Goal: Book appointment/travel/reservation

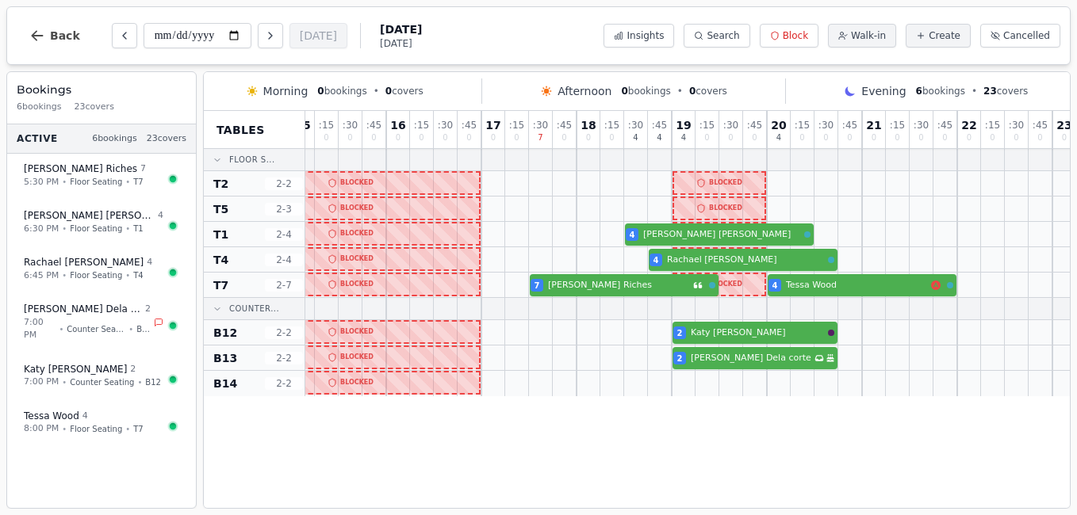
scroll to position [0, 304]
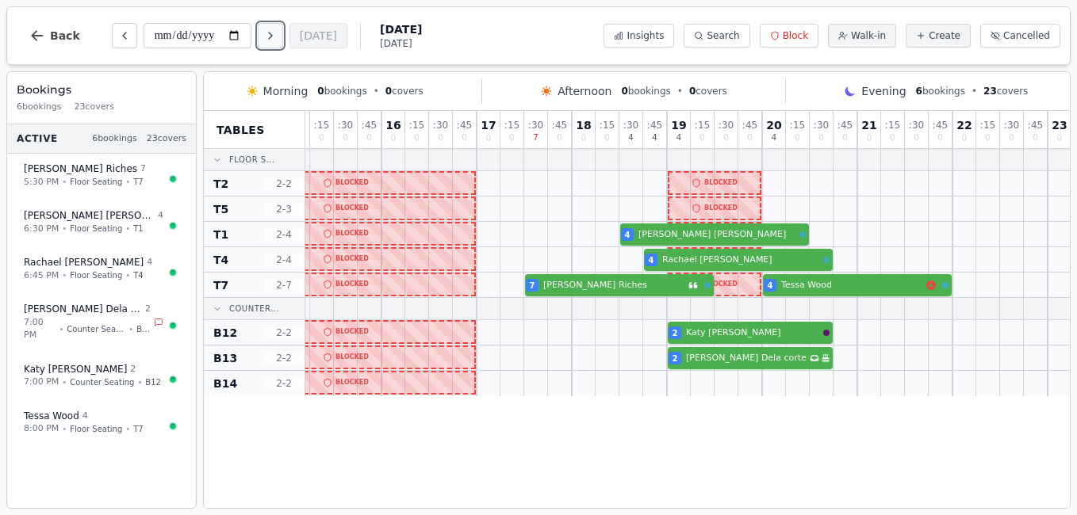
click at [266, 35] on icon "Next day" at bounding box center [270, 35] width 13 height 13
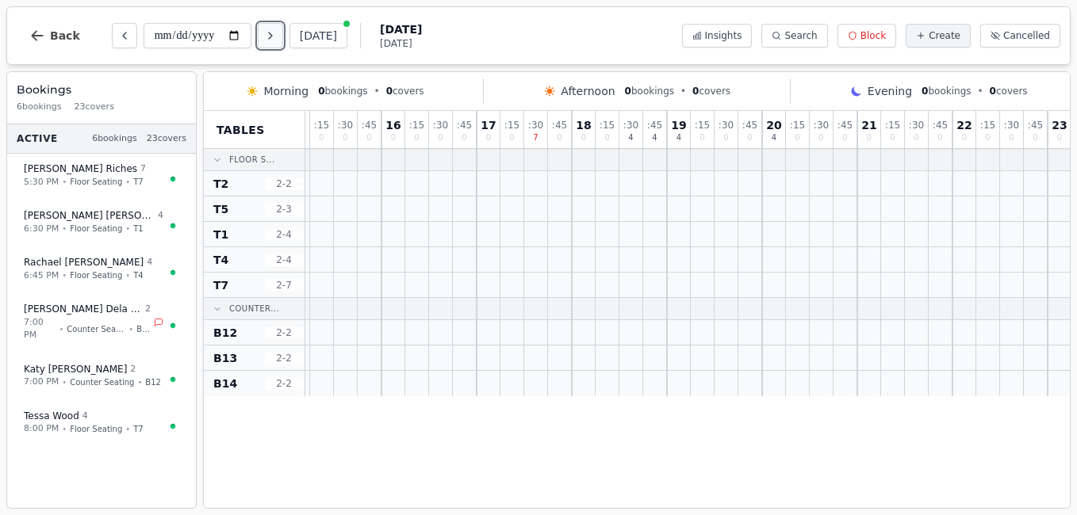
scroll to position [0, 0]
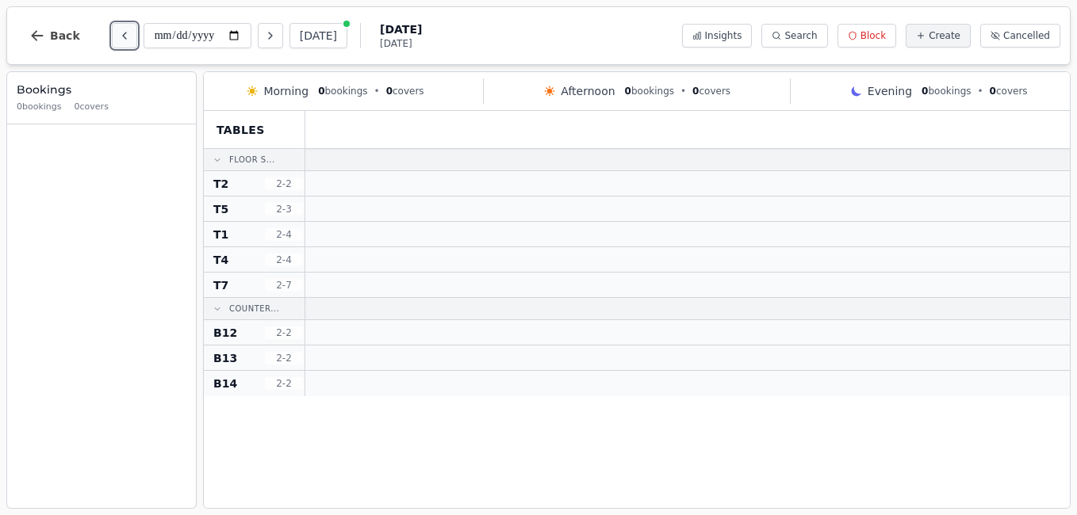
click at [118, 37] on icon "Previous day" at bounding box center [124, 35] width 13 height 13
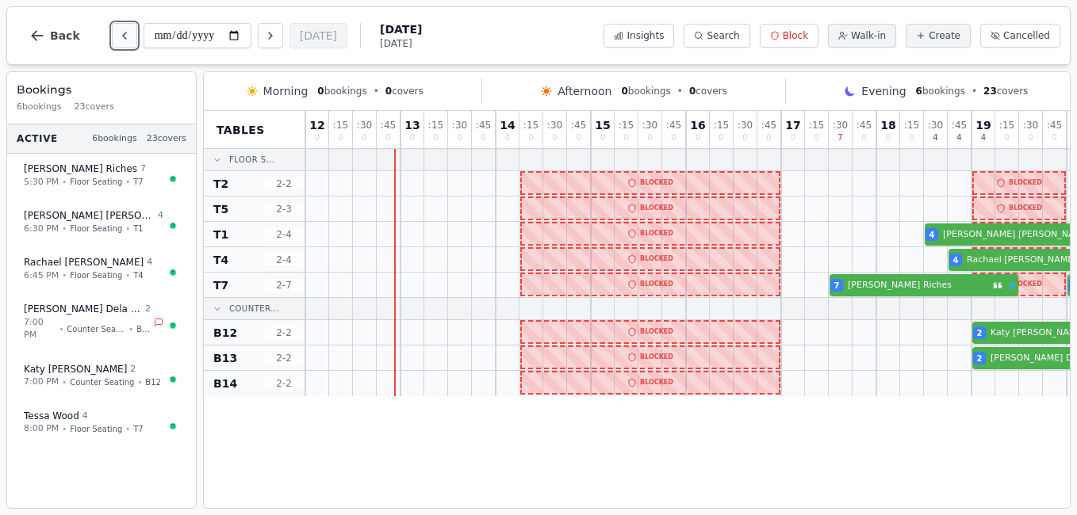
click at [118, 37] on icon "Previous day" at bounding box center [124, 35] width 13 height 13
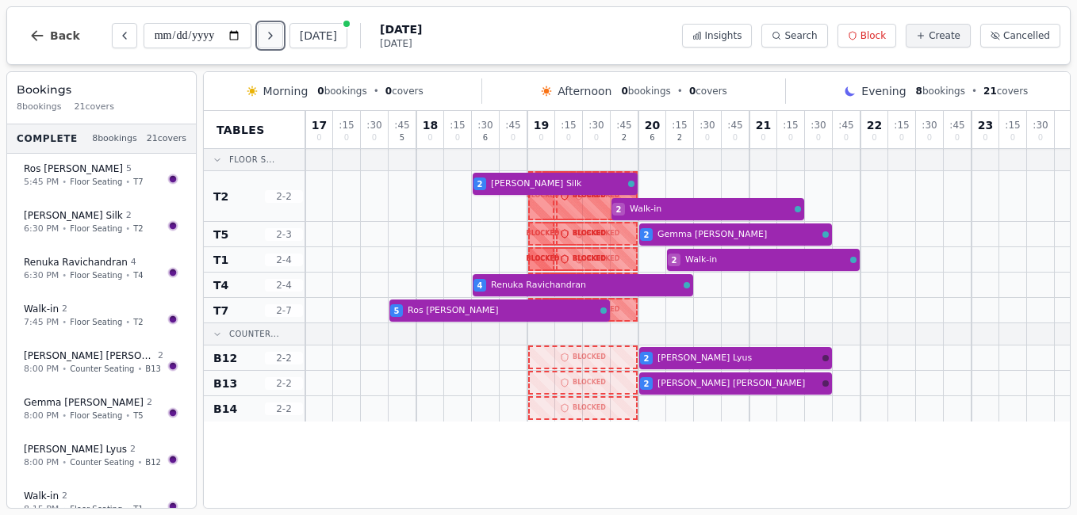
click at [272, 36] on icon "Next day" at bounding box center [270, 36] width 3 height 6
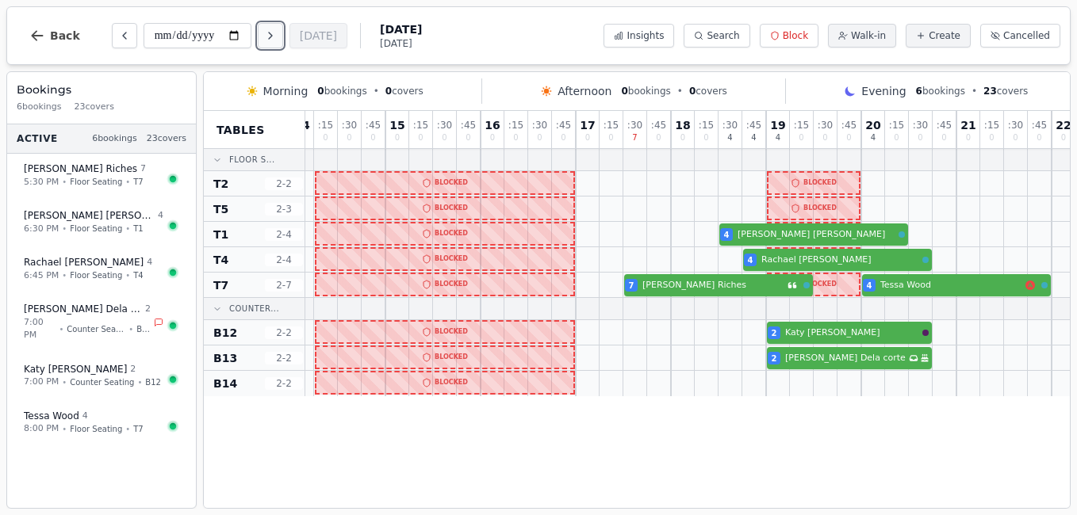
scroll to position [0, 222]
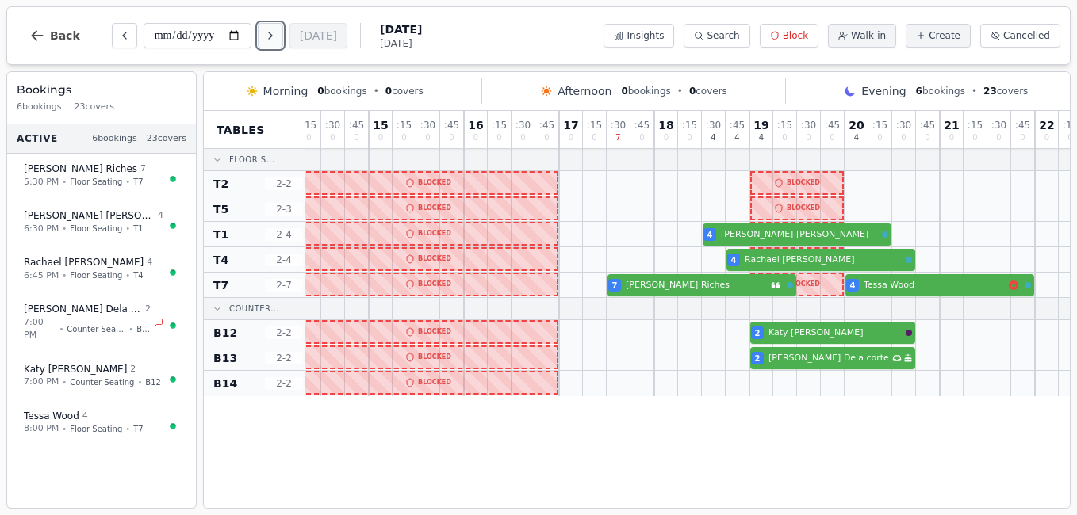
click at [267, 35] on icon "Next day" at bounding box center [270, 35] width 13 height 13
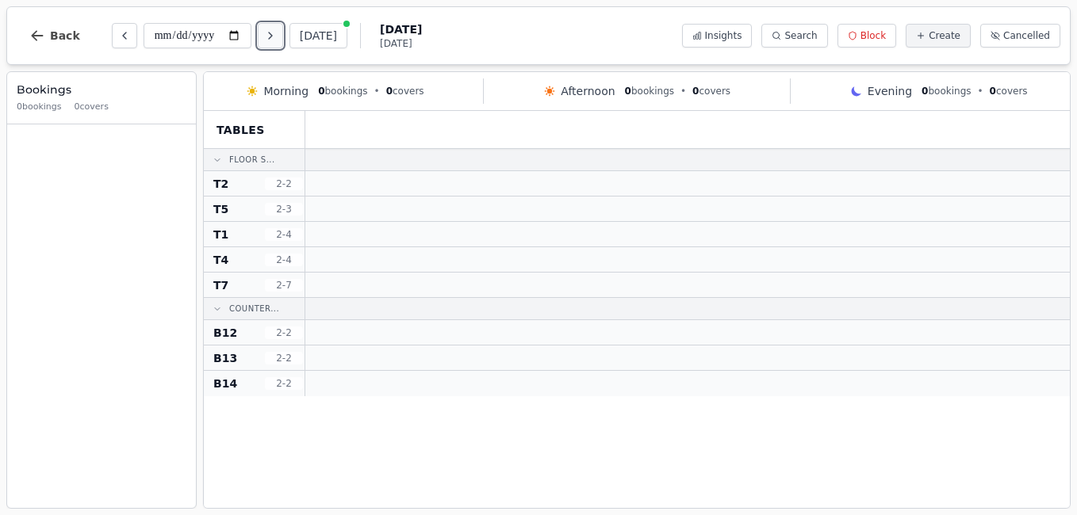
scroll to position [0, 0]
click at [120, 35] on icon "Previous day" at bounding box center [124, 35] width 13 height 13
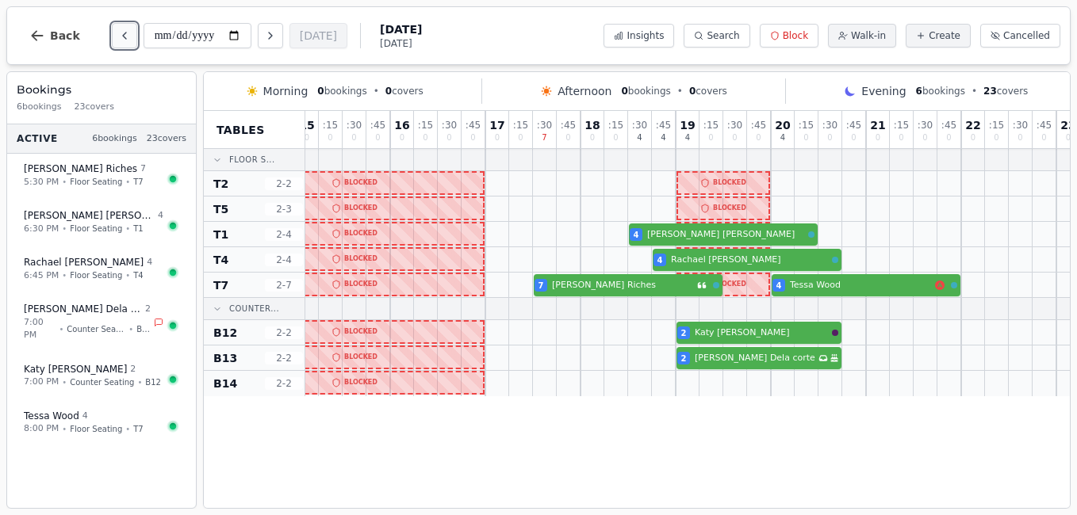
scroll to position [0, 315]
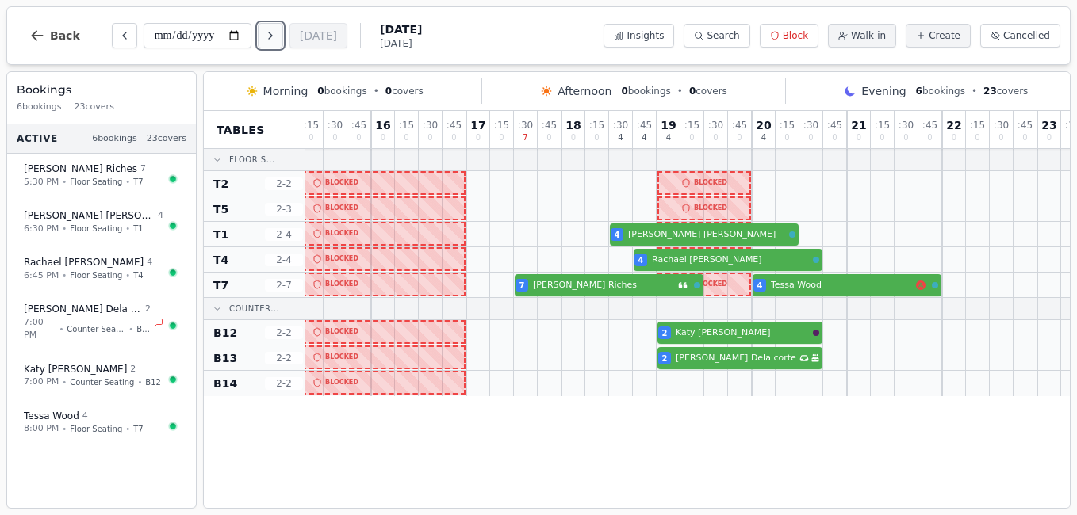
click at [272, 35] on icon "Next day" at bounding box center [270, 36] width 3 height 6
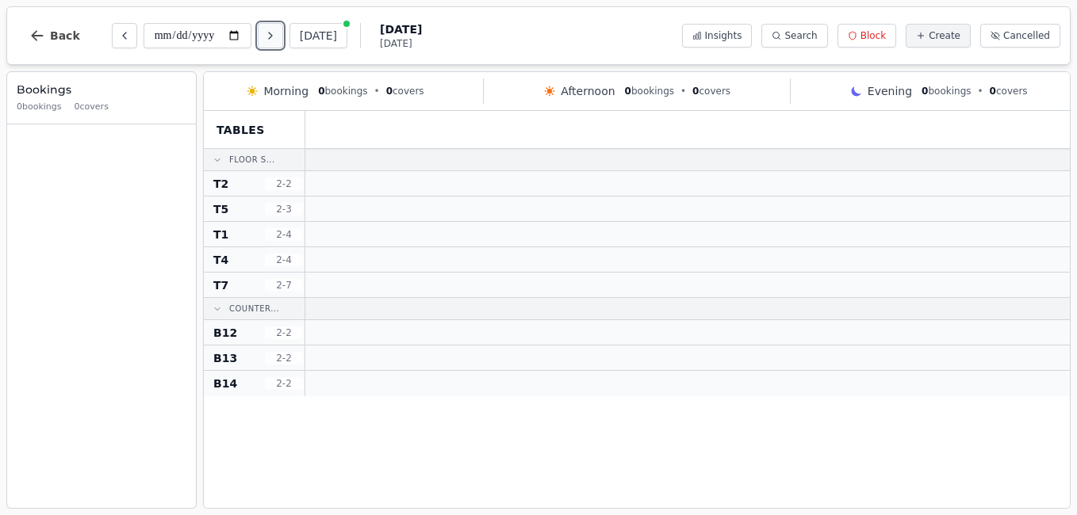
click at [272, 35] on icon "Next day" at bounding box center [270, 36] width 3 height 6
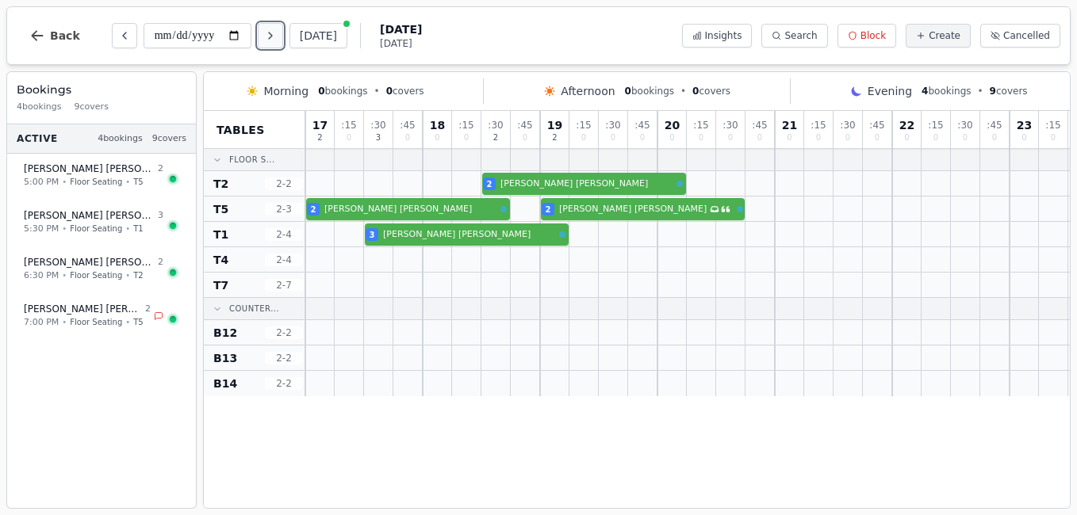
click at [272, 35] on icon "Next day" at bounding box center [270, 36] width 3 height 6
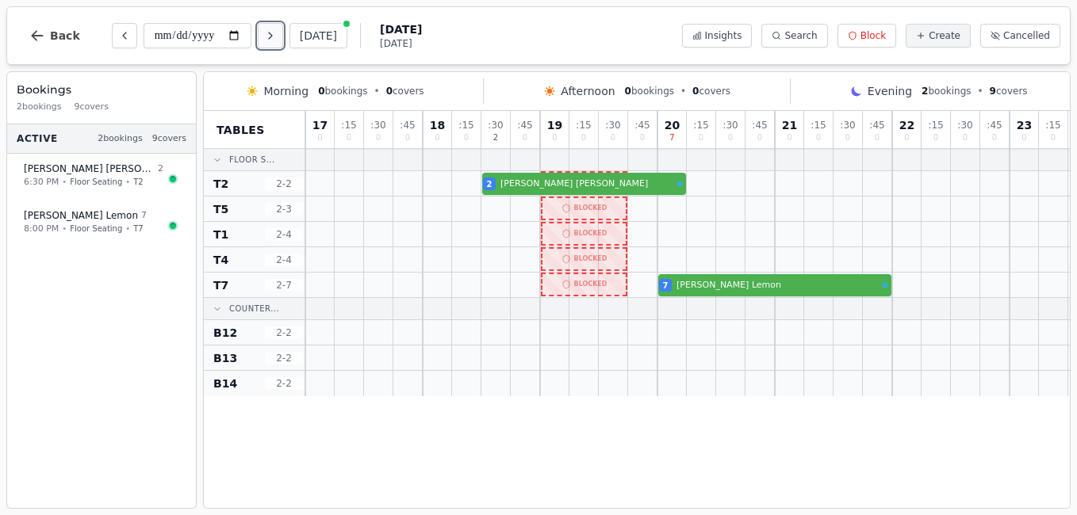
click at [272, 35] on icon "Next day" at bounding box center [270, 36] width 3 height 6
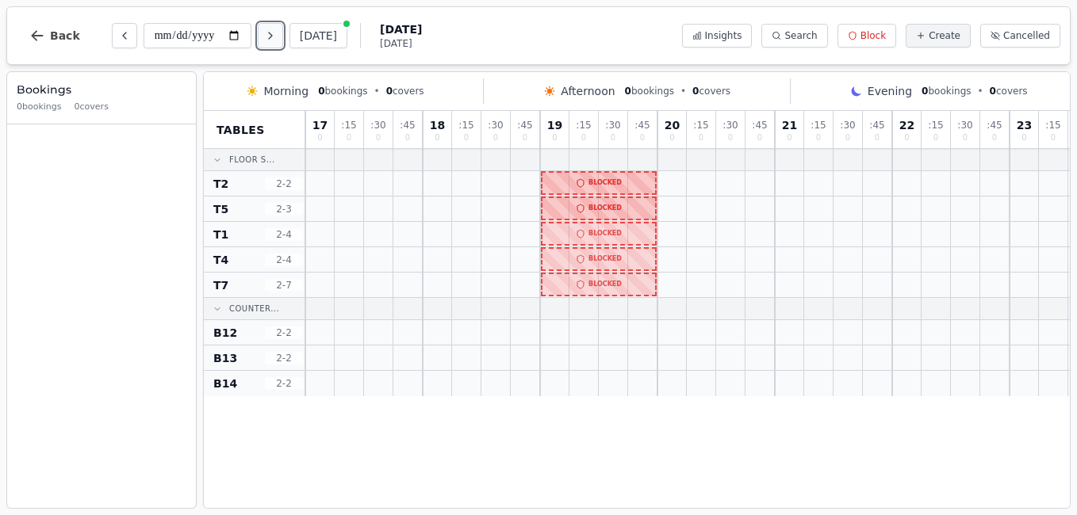
click at [272, 35] on icon "Next day" at bounding box center [270, 36] width 3 height 6
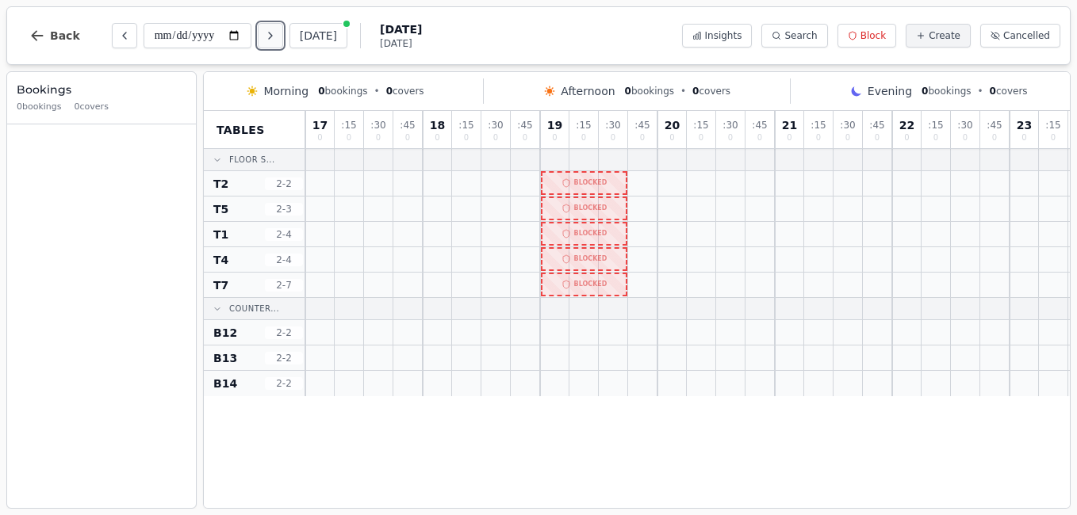
click at [272, 35] on icon "Next day" at bounding box center [270, 36] width 3 height 6
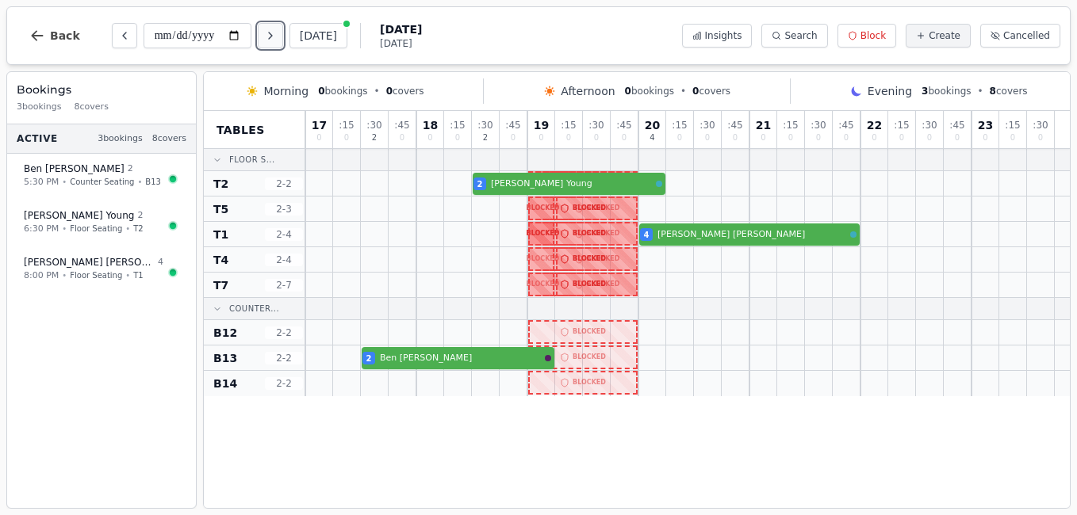
click at [272, 35] on icon "Next day" at bounding box center [270, 36] width 3 height 6
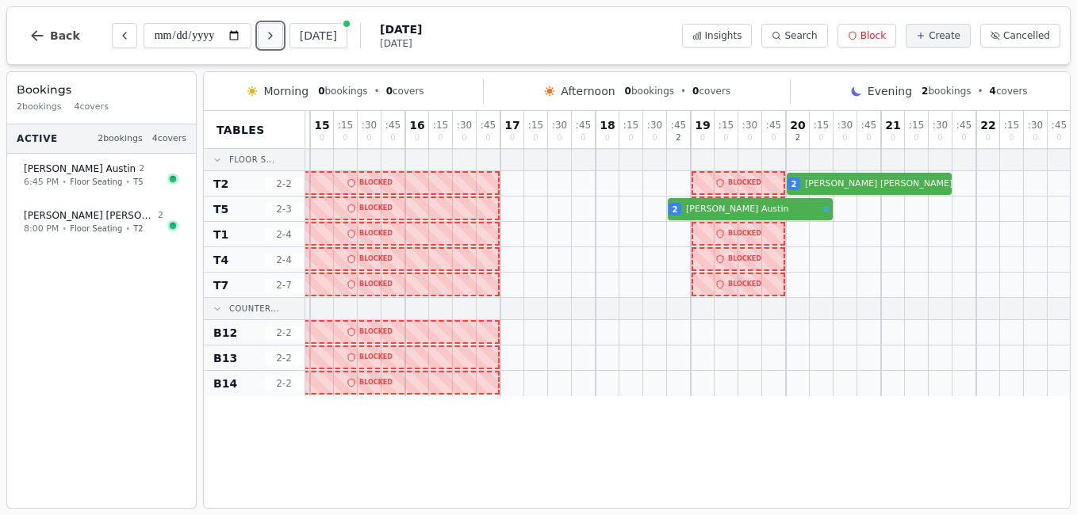
scroll to position [0, 291]
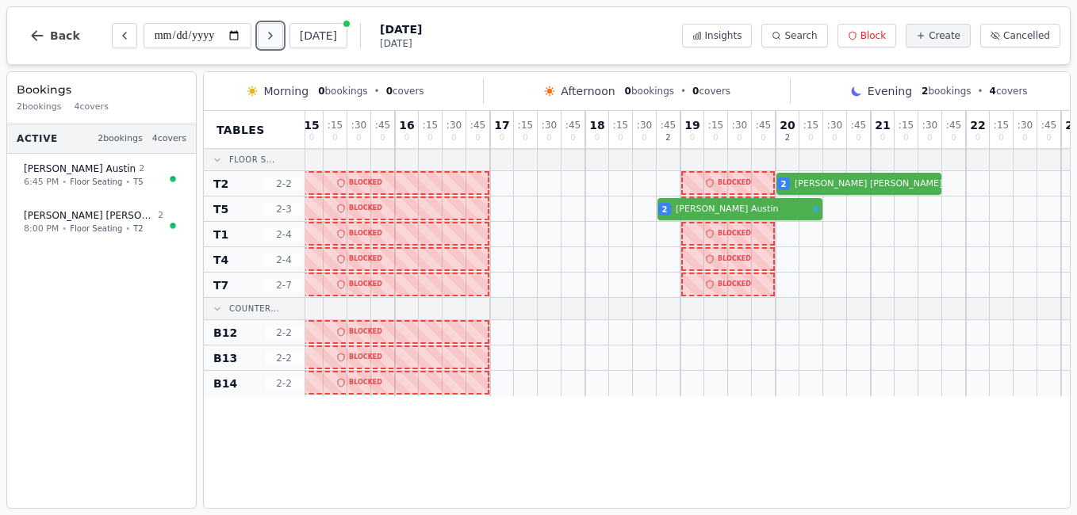
click at [272, 35] on icon "Next day" at bounding box center [270, 36] width 3 height 6
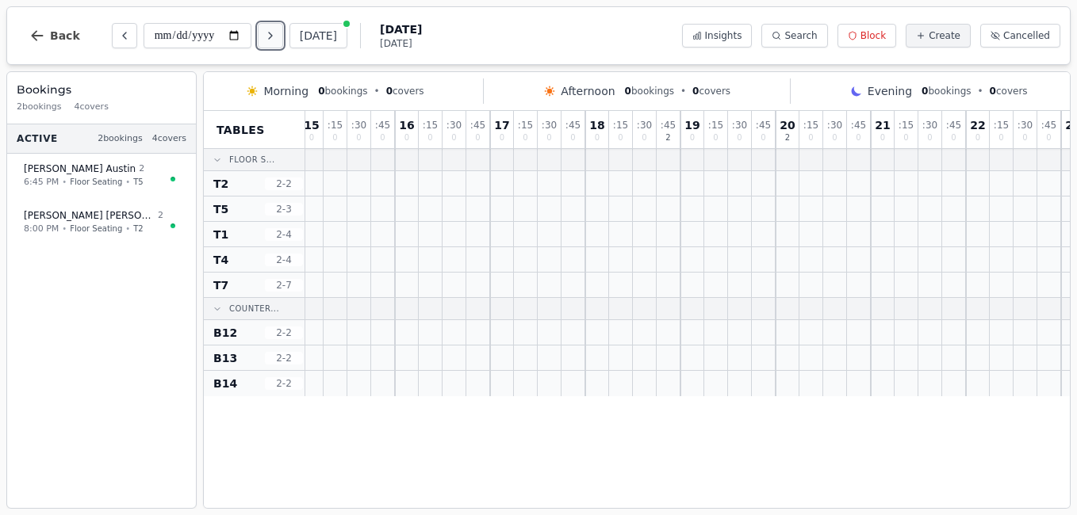
scroll to position [0, 0]
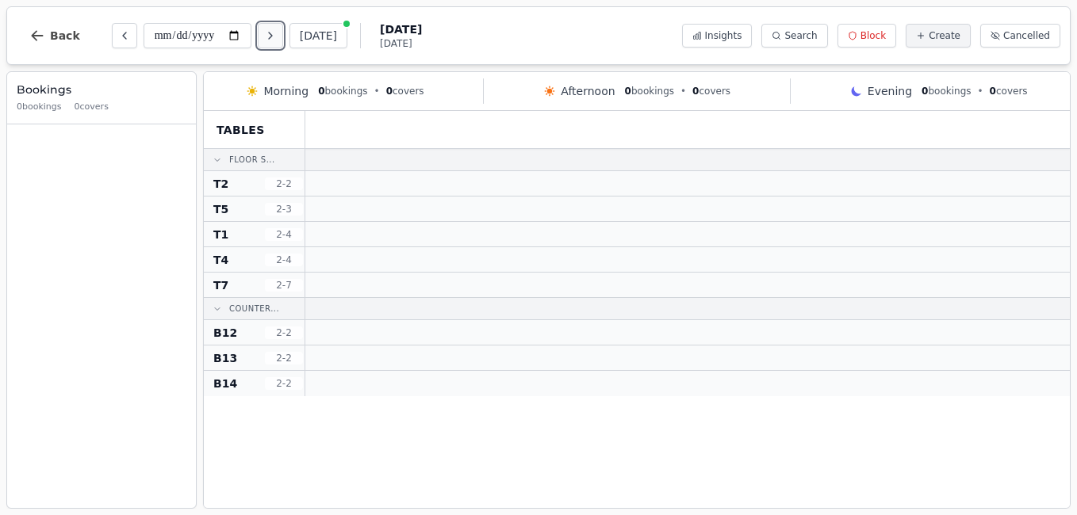
click at [272, 35] on icon "Next day" at bounding box center [270, 36] width 3 height 6
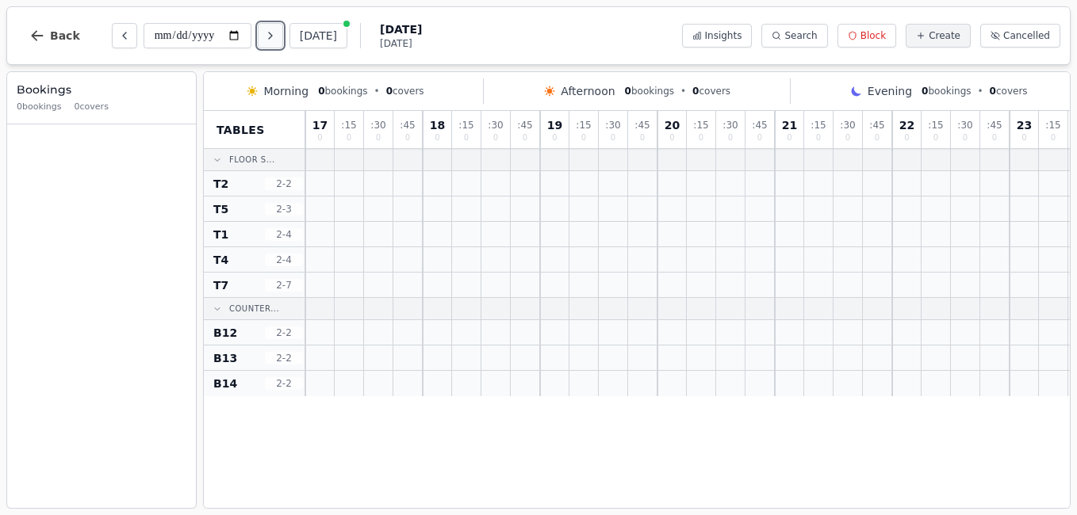
click at [272, 35] on icon "Next day" at bounding box center [270, 36] width 3 height 6
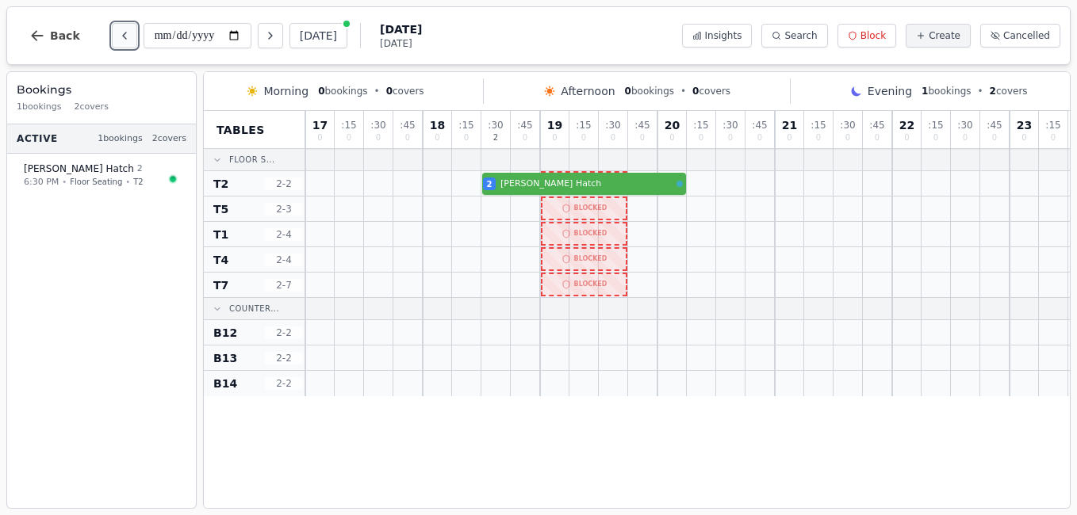
click at [118, 40] on icon "Previous day" at bounding box center [124, 35] width 13 height 13
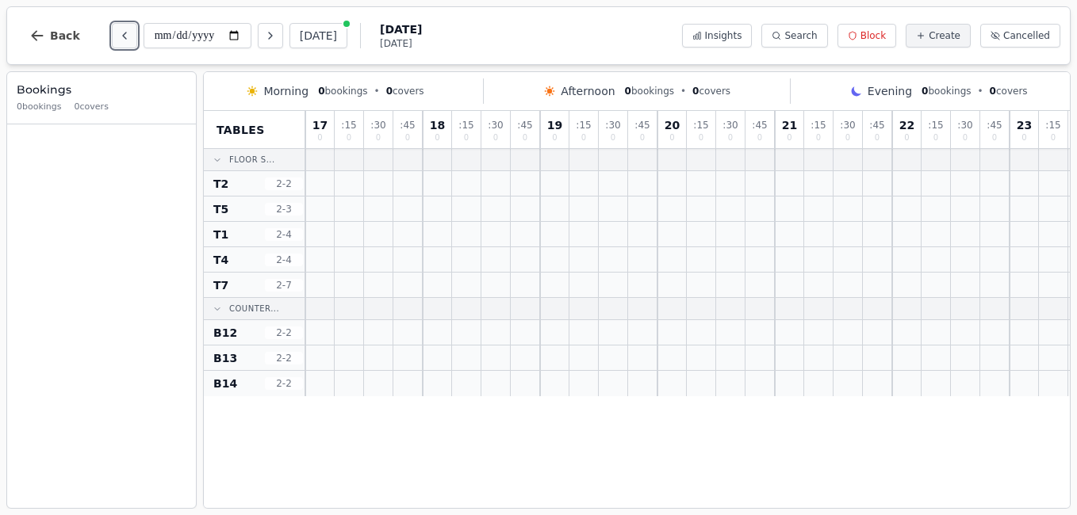
click at [118, 40] on icon "Previous day" at bounding box center [124, 35] width 13 height 13
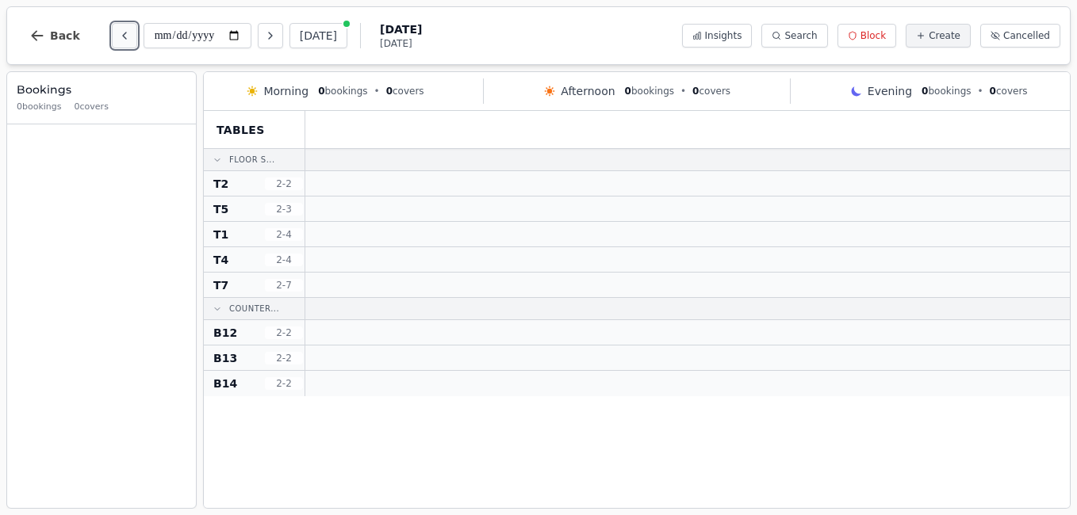
click at [118, 40] on icon "Previous day" at bounding box center [124, 35] width 13 height 13
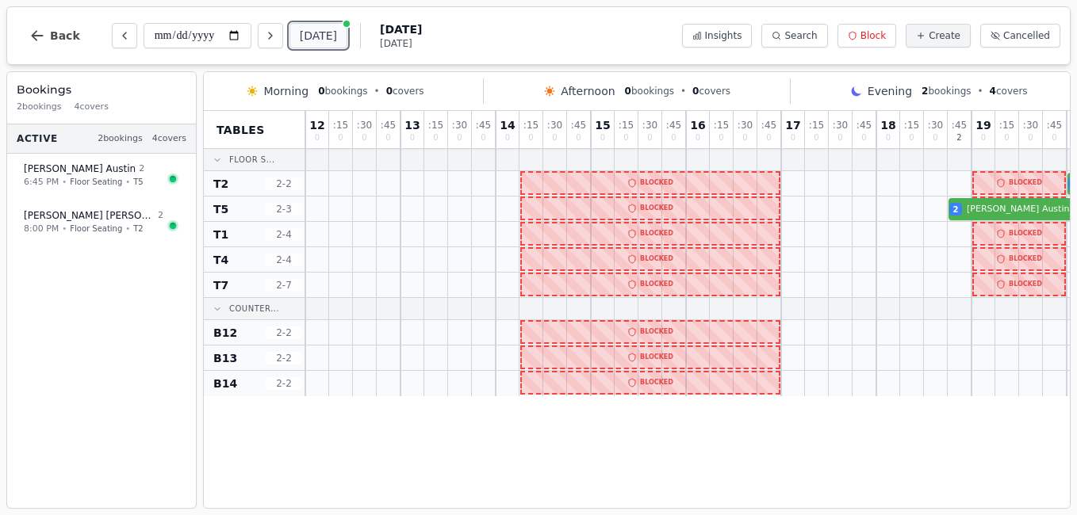
click at [310, 39] on button "[DATE]" at bounding box center [318, 35] width 58 height 25
type input "**********"
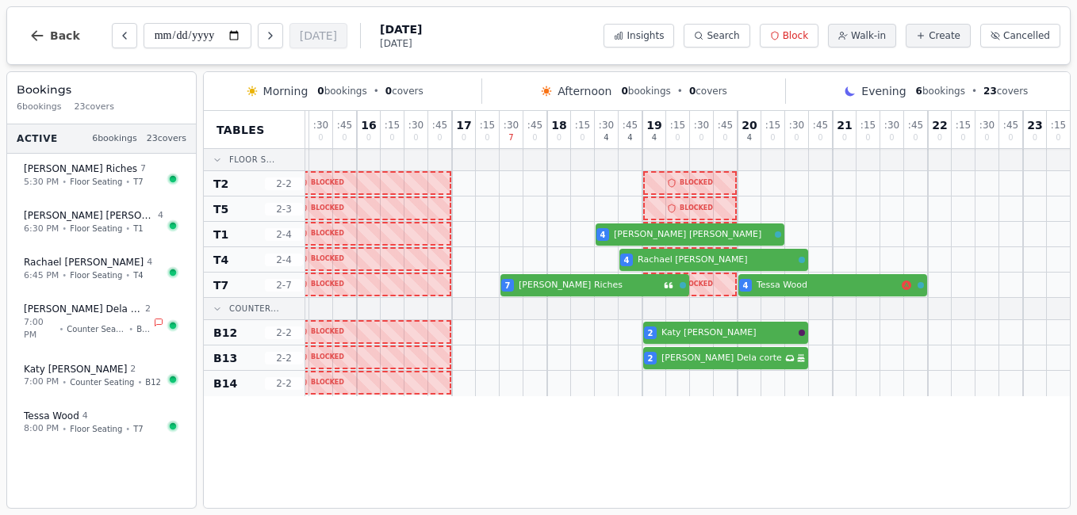
scroll to position [0, 340]
